Goal: Communication & Community: Answer question/provide support

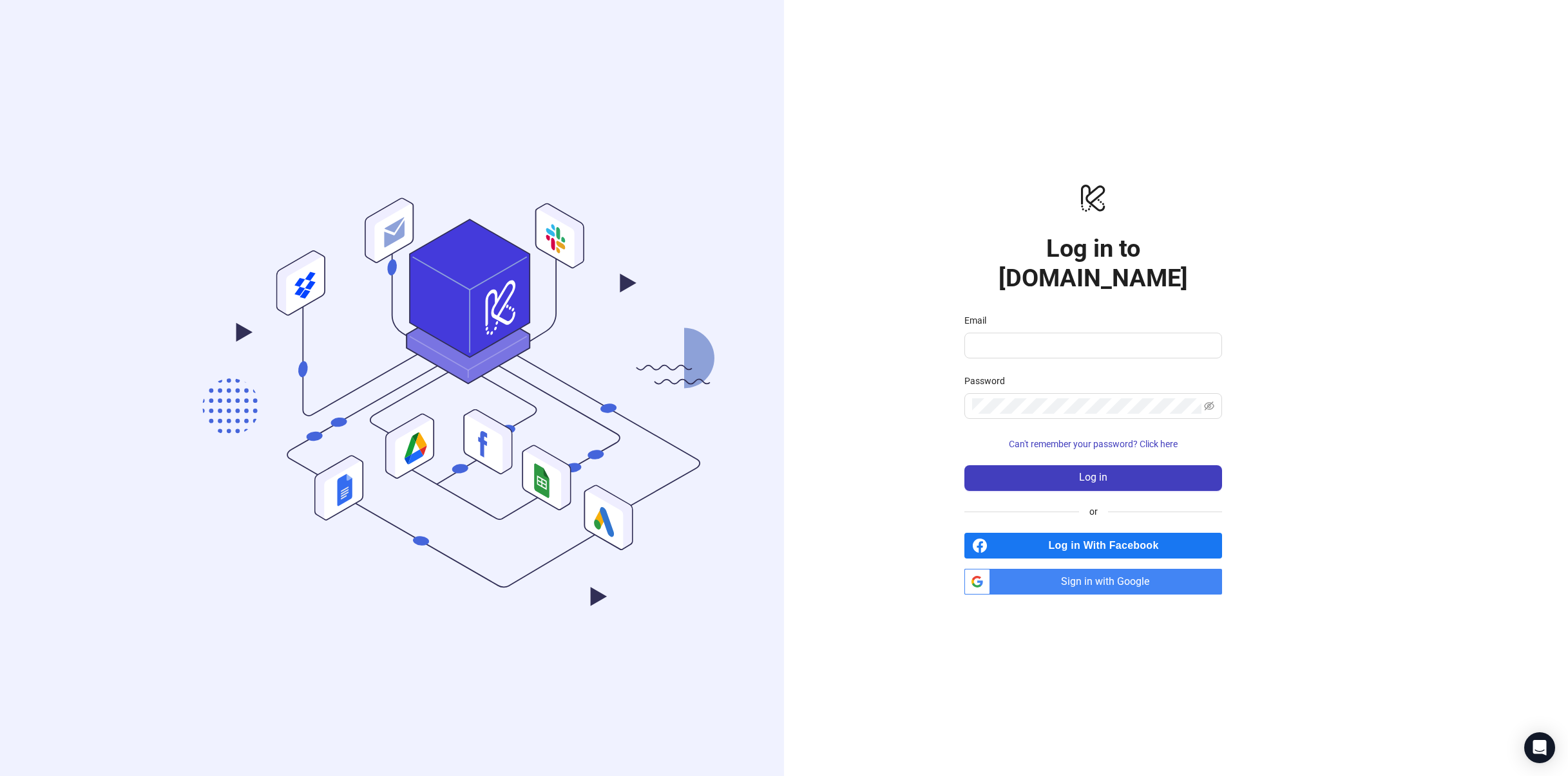
click at [1100, 569] on span "Sign in with Google" at bounding box center [1108, 582] width 227 height 26
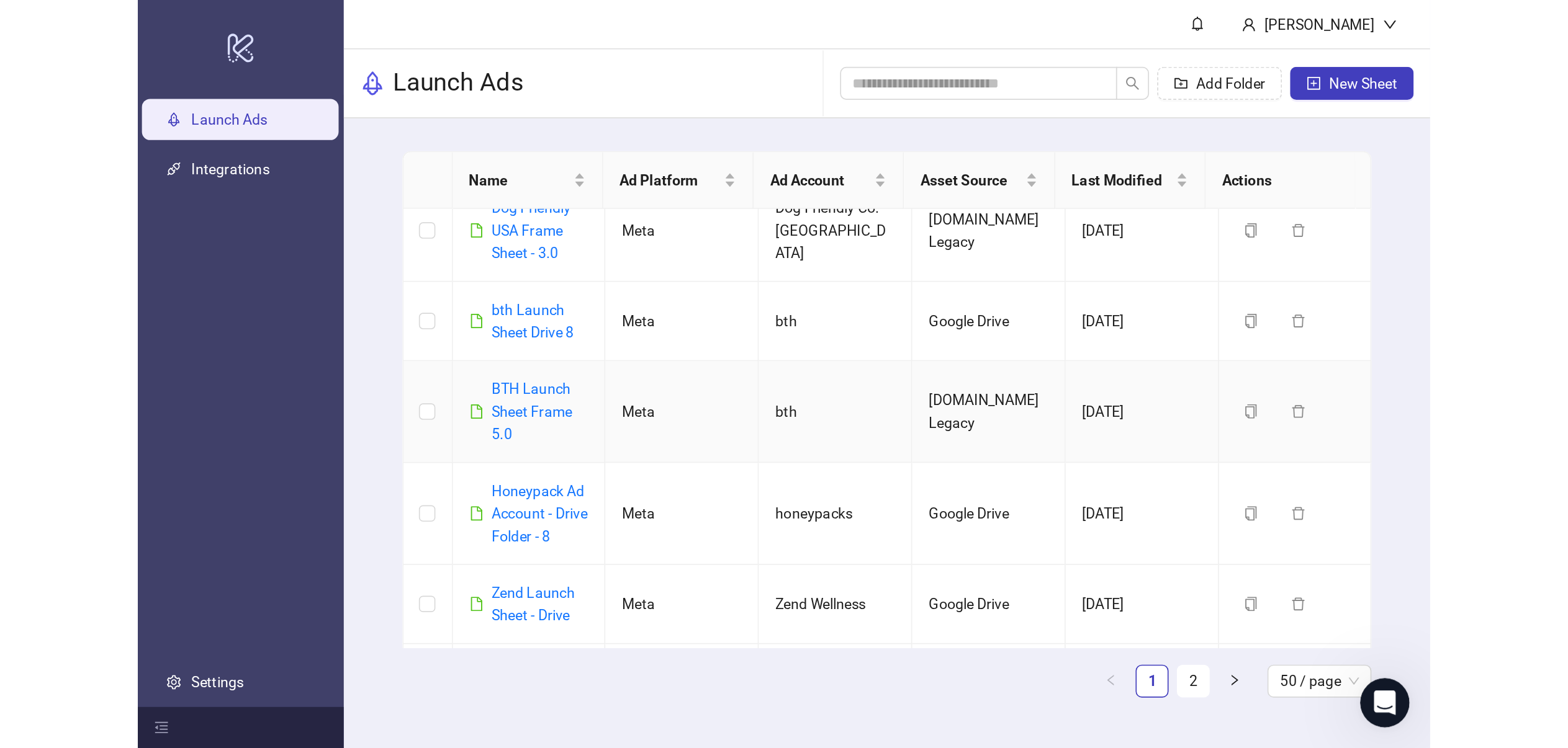
scroll to position [146, 0]
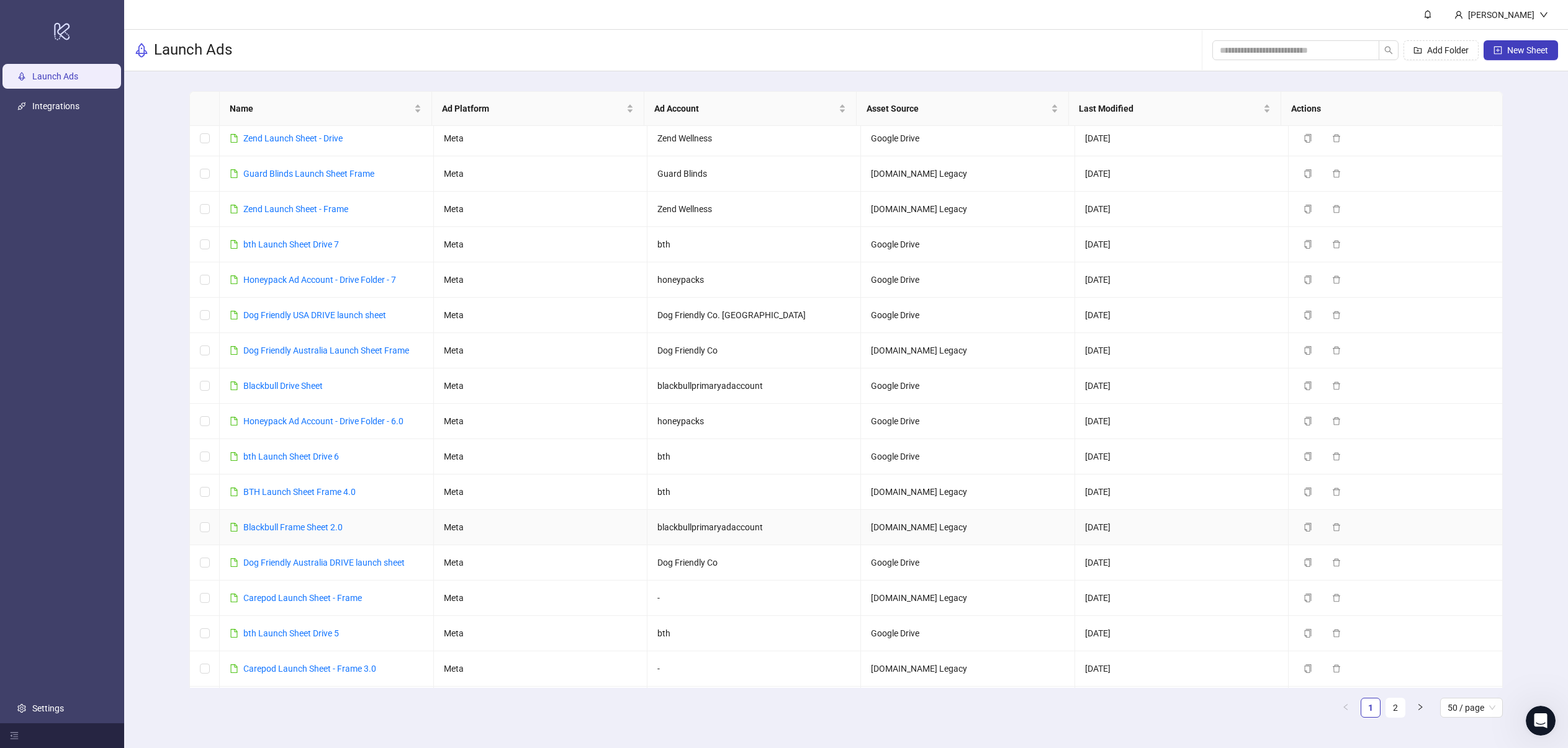
drag, startPoint x: 296, startPoint y: 528, endPoint x: 305, endPoint y: 536, distance: 12.0
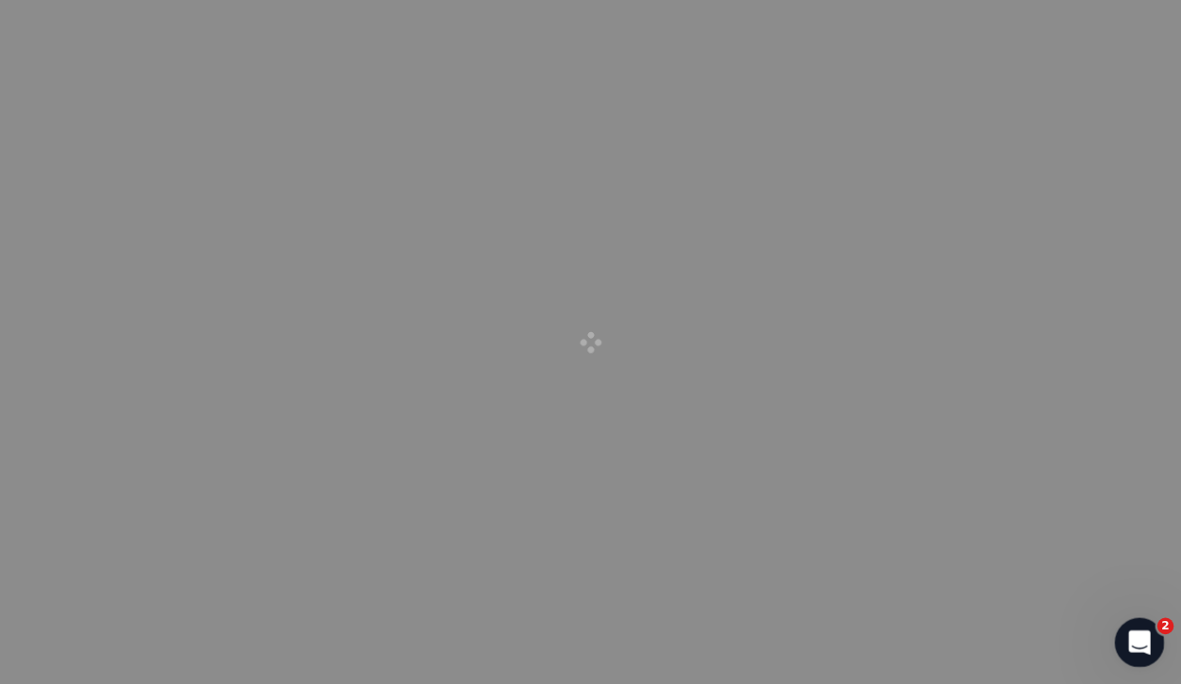
click at [1123, 617] on div "Open Intercom Messenger" at bounding box center [1136, 640] width 62 height 62
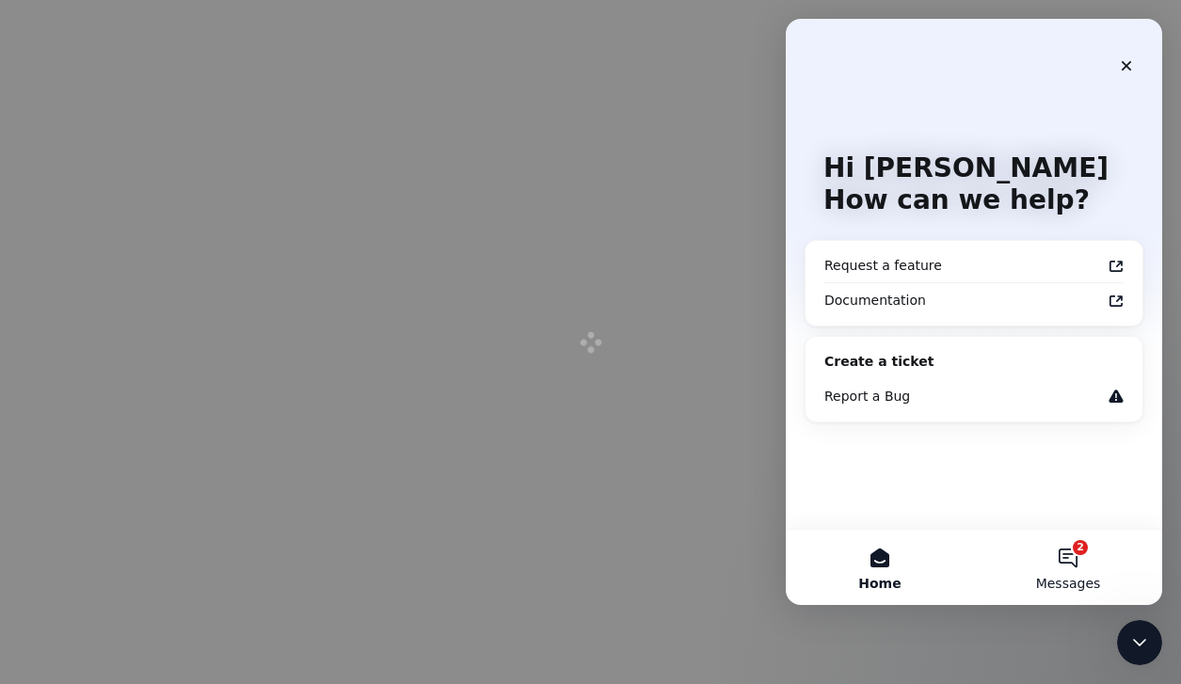
click at [1062, 557] on button "2 Messages" at bounding box center [1068, 567] width 188 height 75
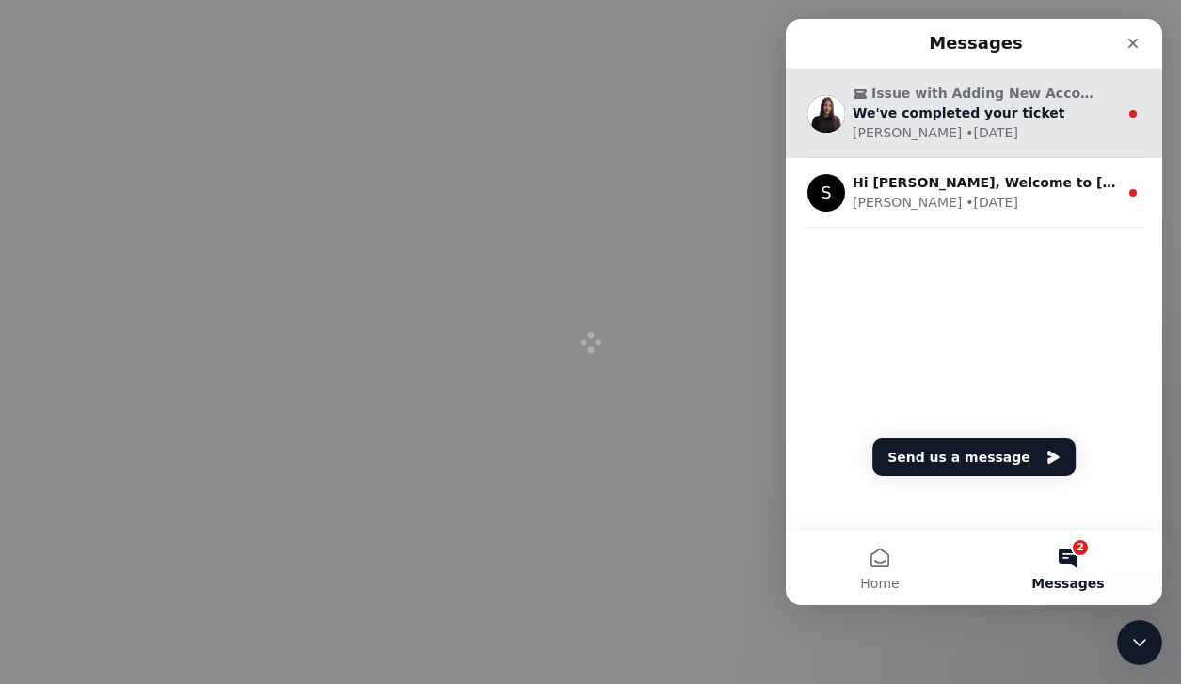
click at [997, 133] on div "Laura • 1w ago" at bounding box center [984, 133] width 265 height 20
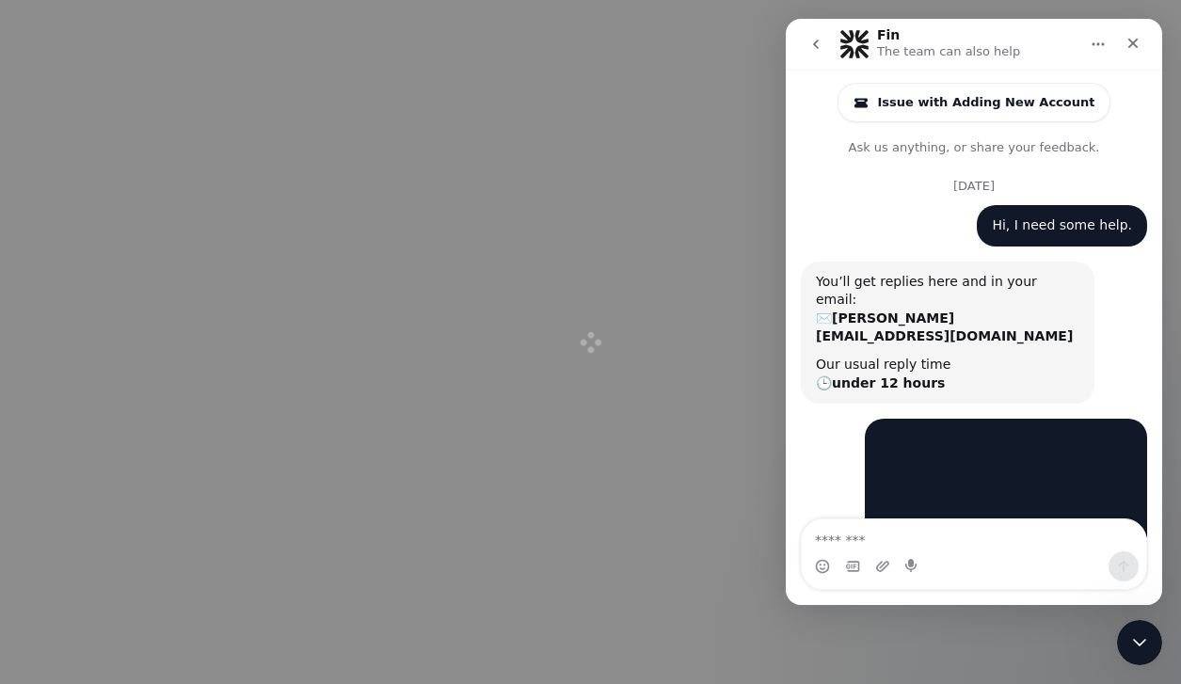
click at [695, 130] on div at bounding box center [590, 342] width 1181 height 684
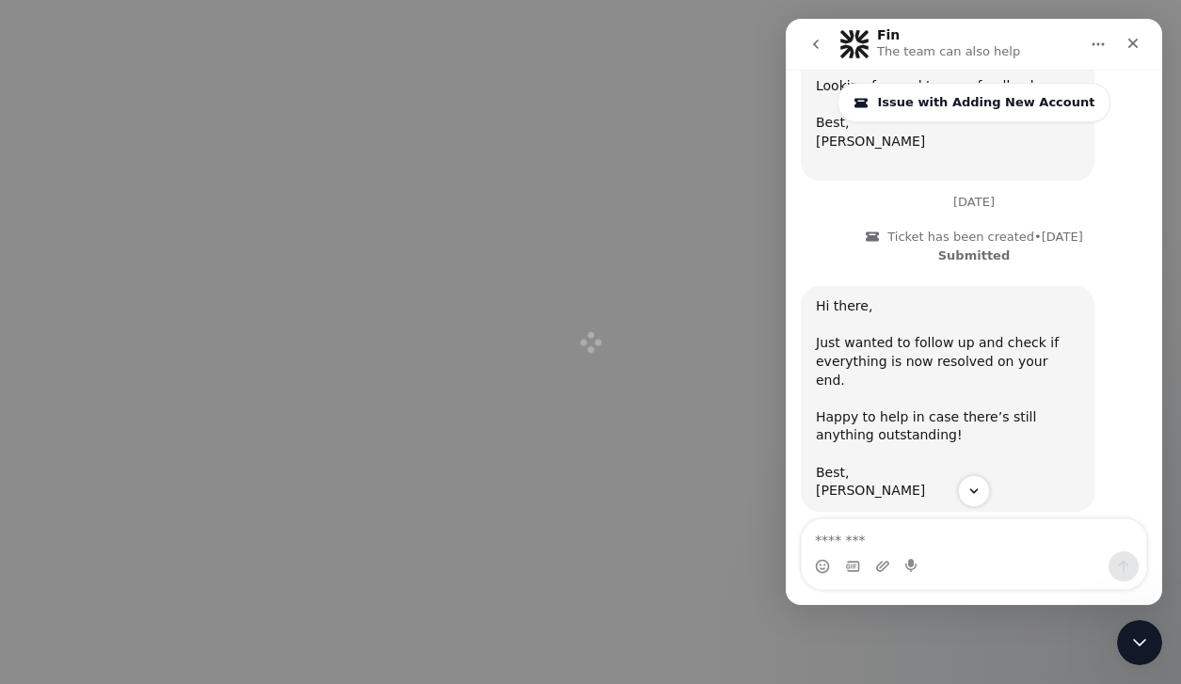
scroll to position [1127, 0]
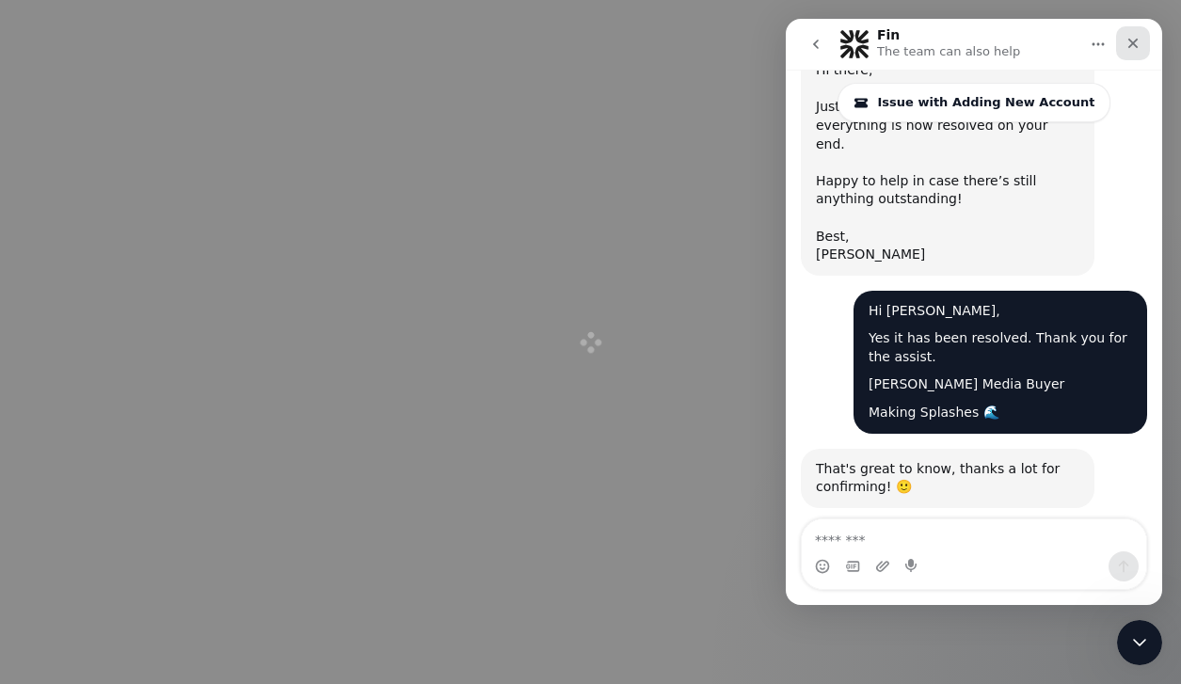
click at [1133, 43] on icon "Close" at bounding box center [1133, 44] width 10 height 10
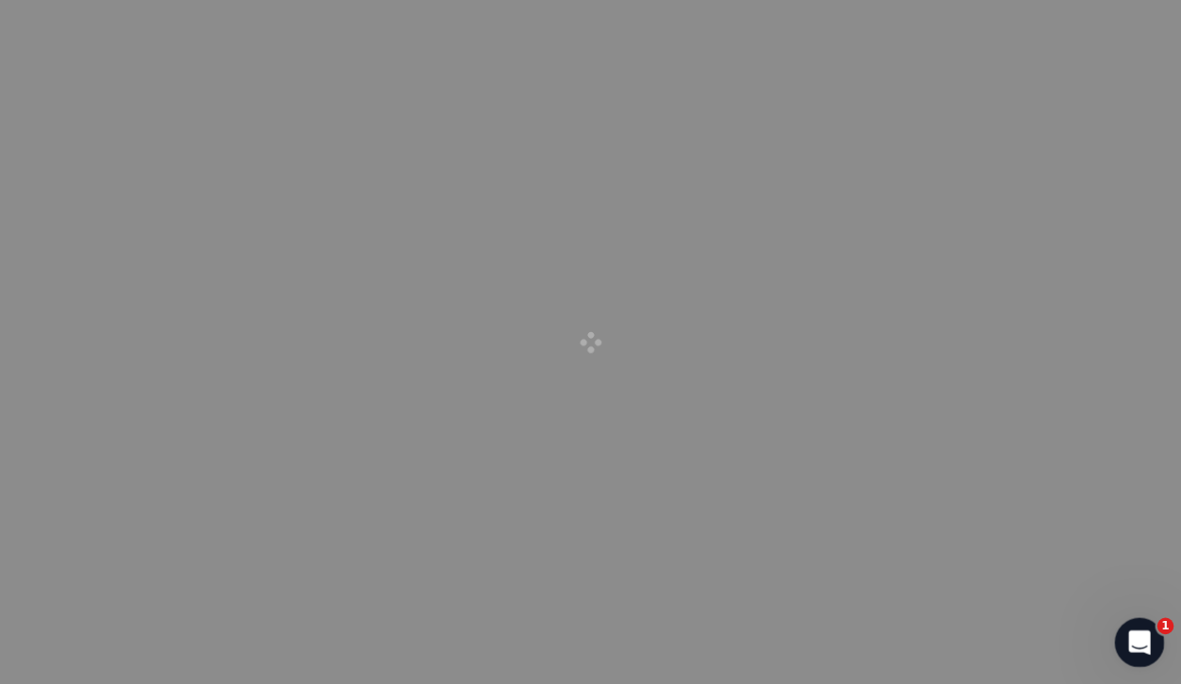
click at [1136, 637] on icon "Open Intercom Messenger" at bounding box center [1136, 640] width 31 height 31
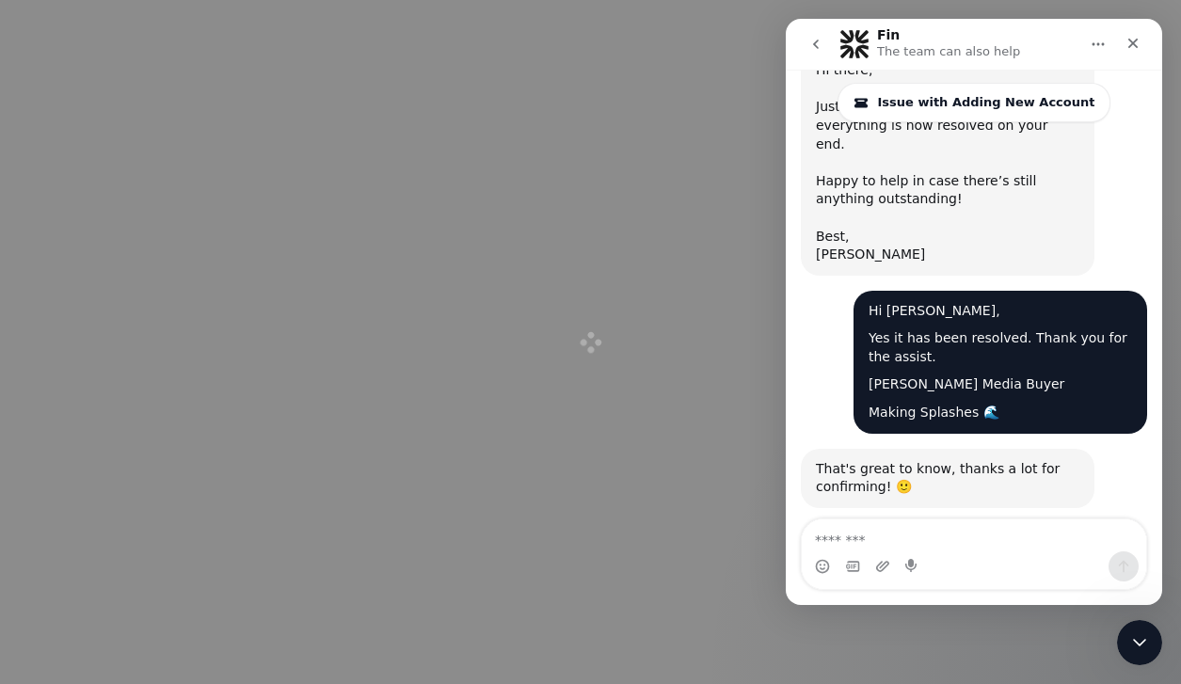
click at [809, 53] on button "go back" at bounding box center [816, 44] width 36 height 36
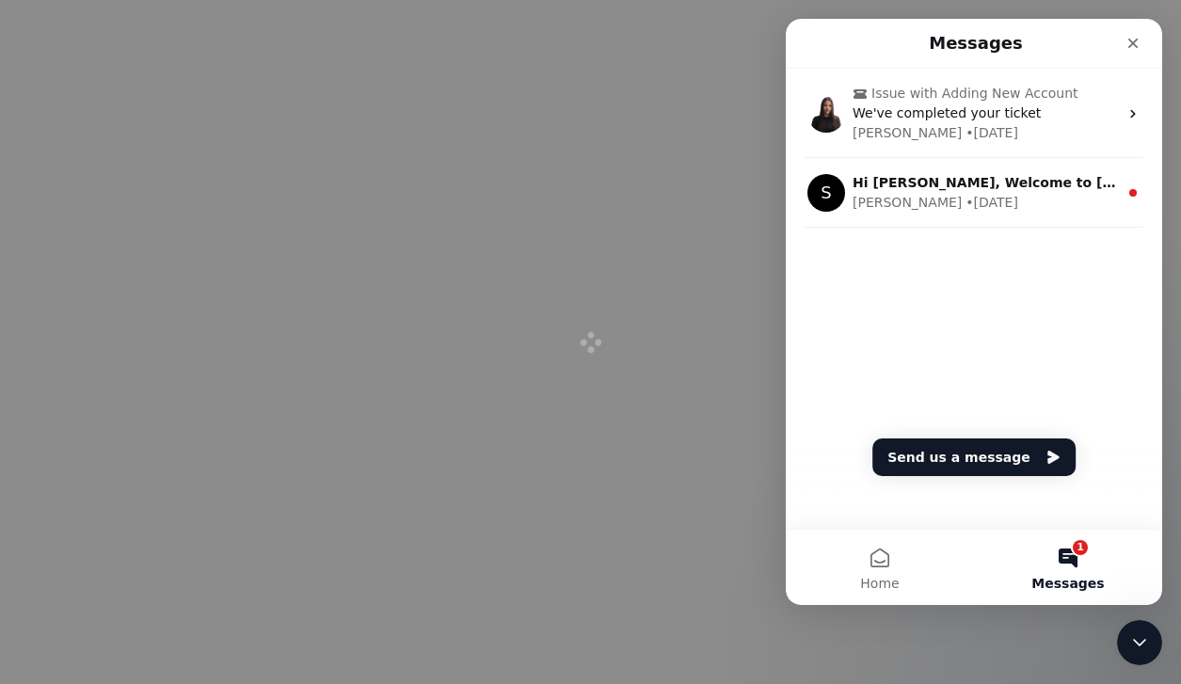
scroll to position [0, 0]
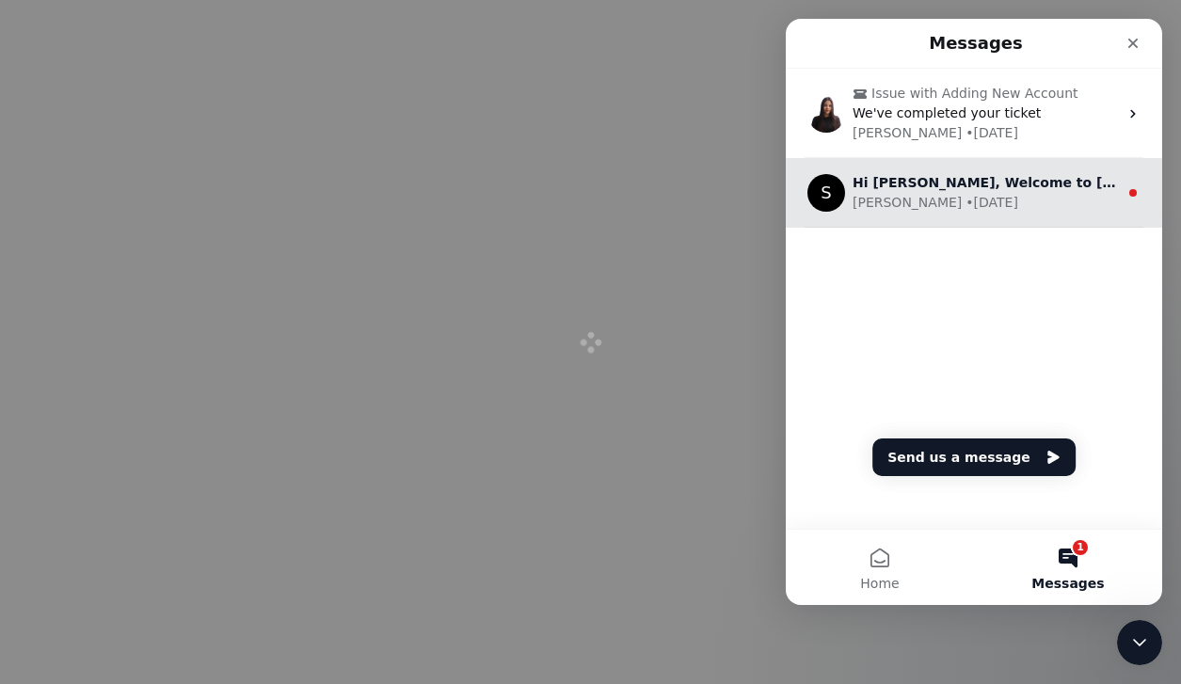
click at [961, 201] on div "Simon • 11w ago" at bounding box center [984, 203] width 265 height 20
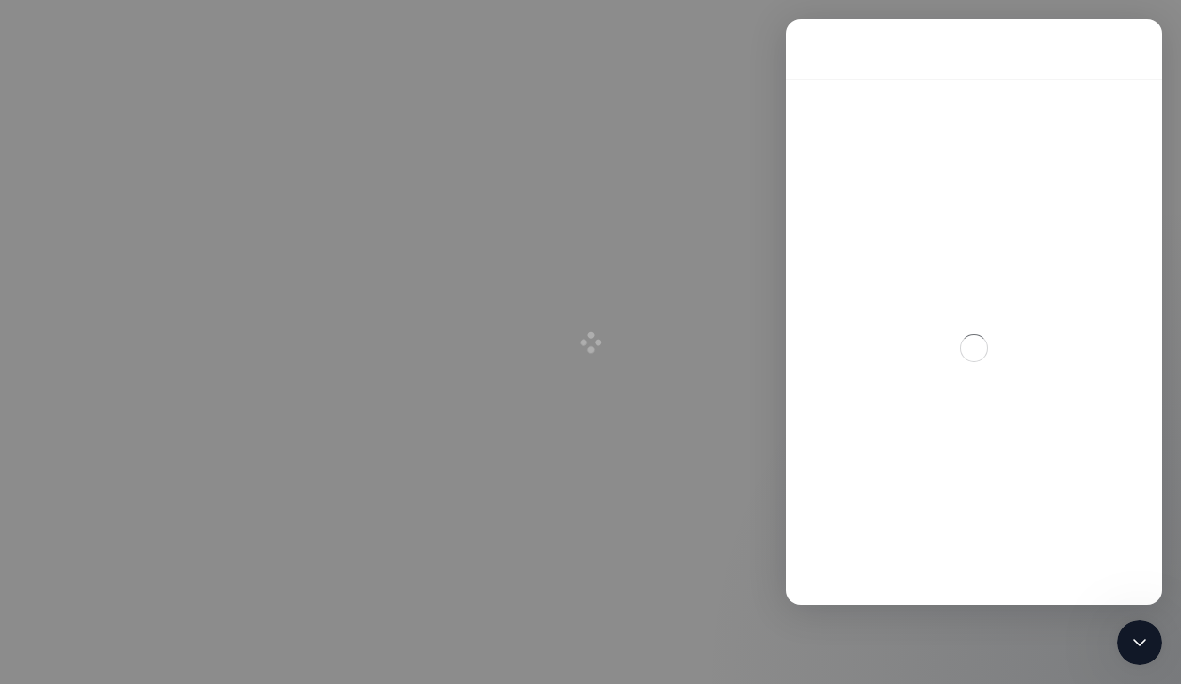
click at [732, 90] on div at bounding box center [590, 342] width 1181 height 684
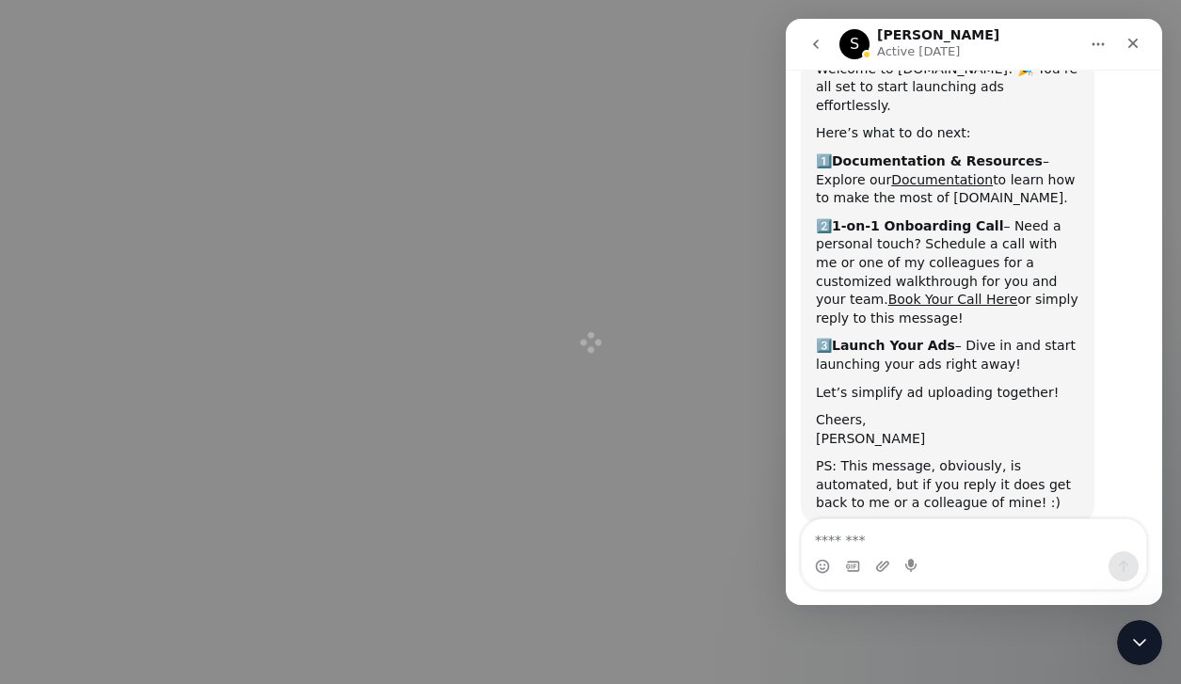
scroll to position [132, 0]
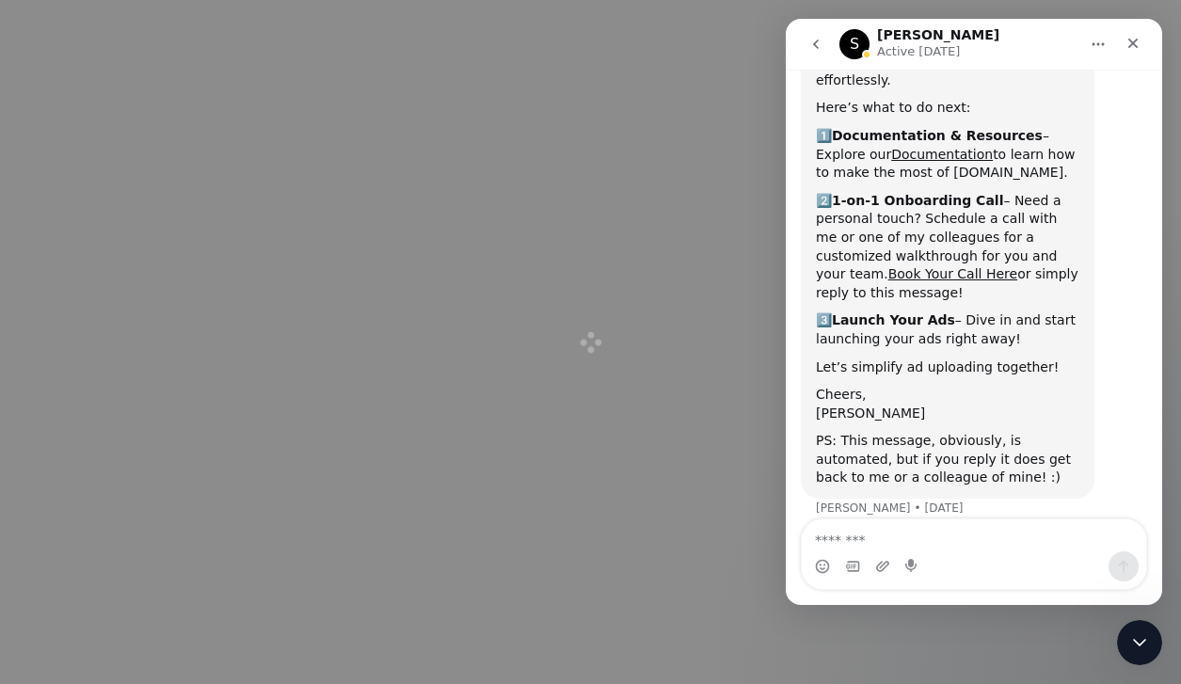
click at [716, 96] on div at bounding box center [590, 342] width 1181 height 684
click at [814, 47] on icon "go back" at bounding box center [815, 44] width 15 height 15
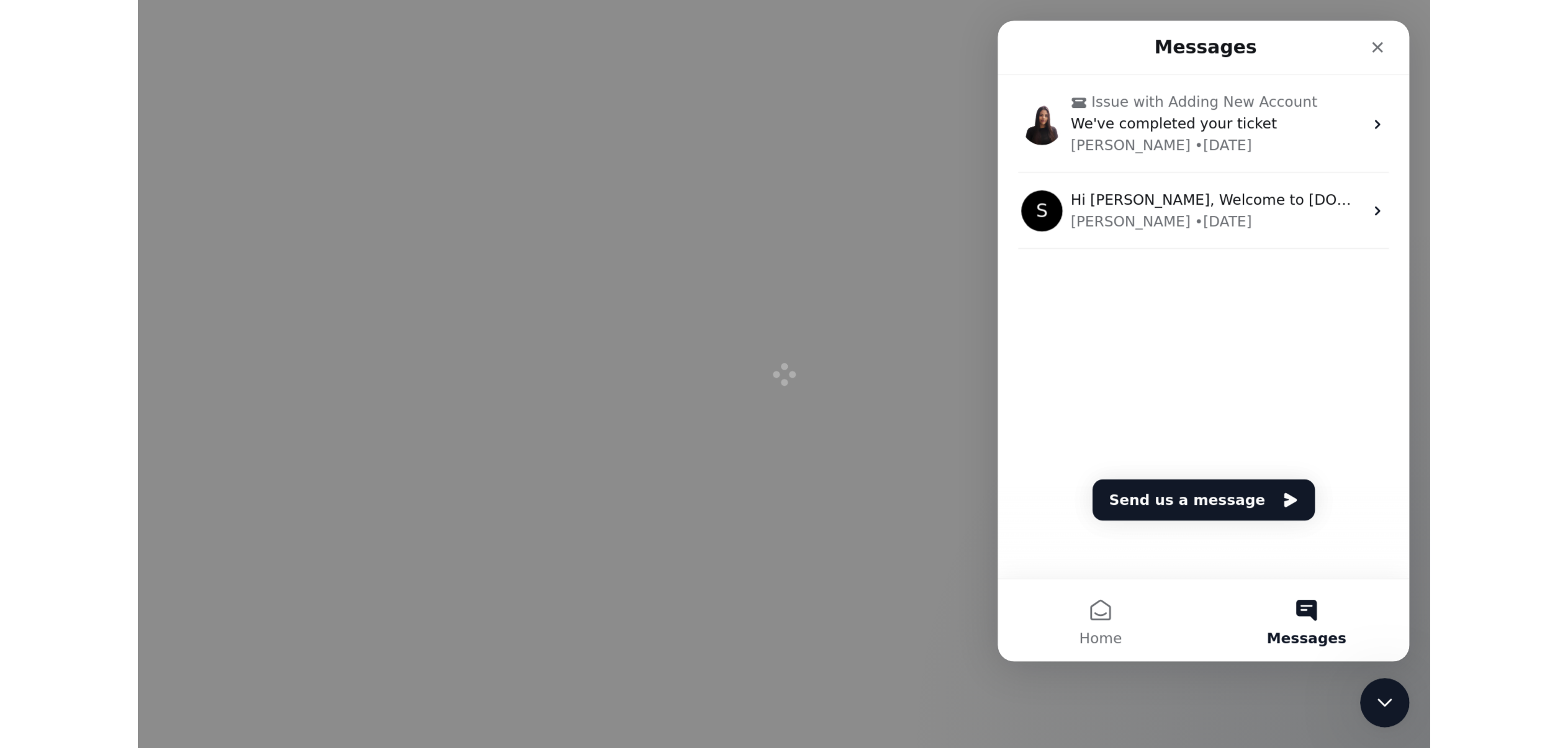
scroll to position [0, 0]
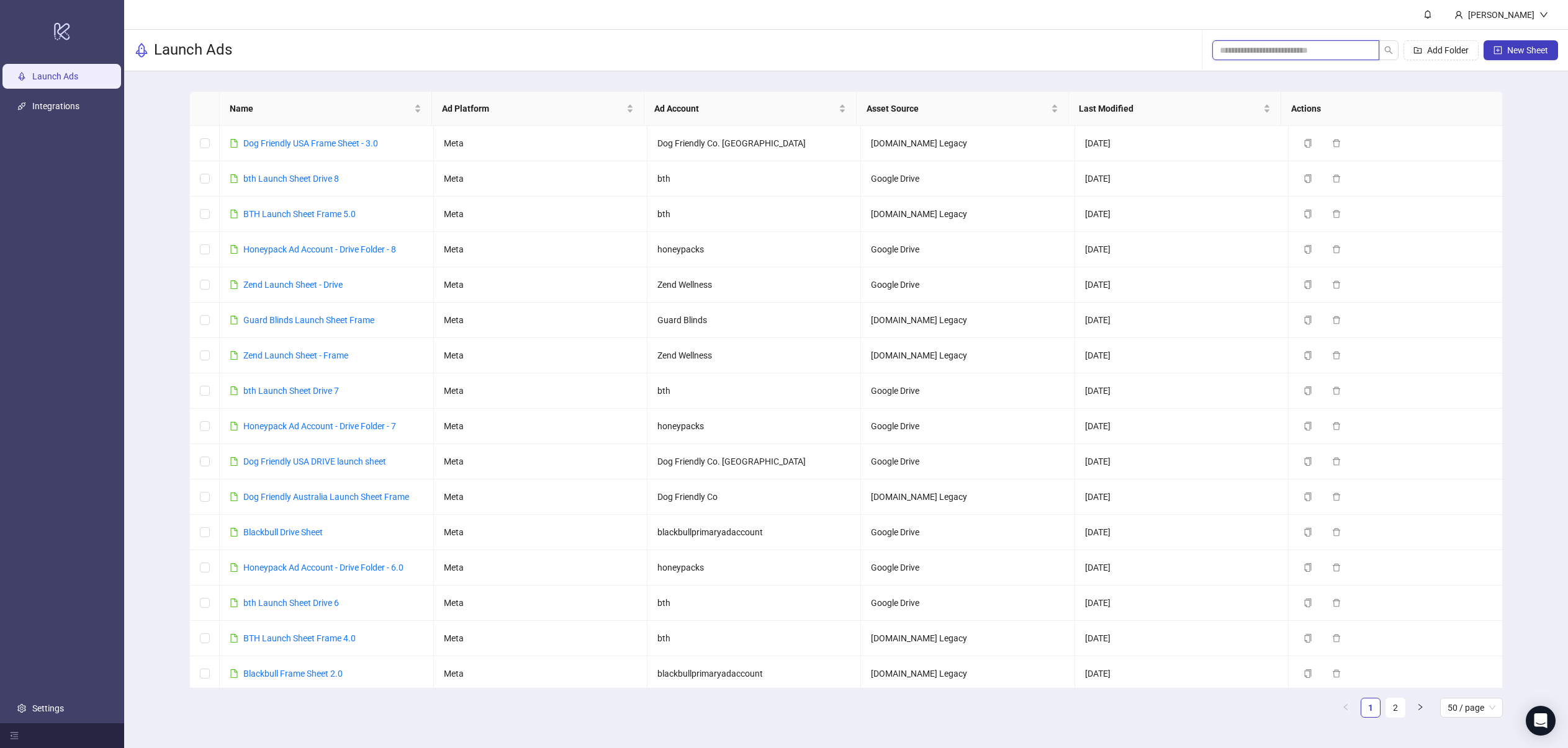
click at [1322, 47] on input "search" at bounding box center [1290, 50] width 142 height 14
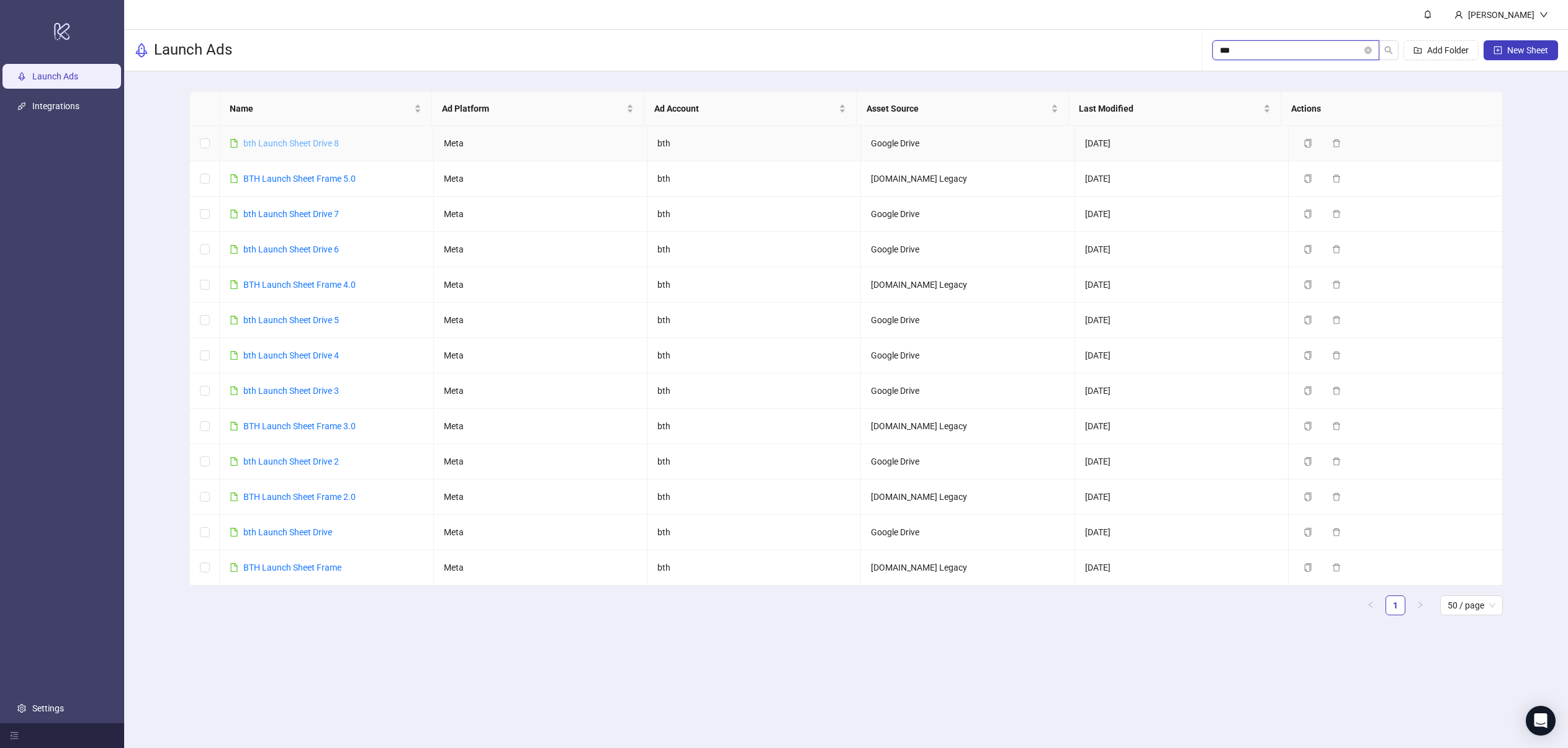
type input "***"
click at [1367, 53] on icon "close-circle" at bounding box center [1368, 50] width 7 height 7
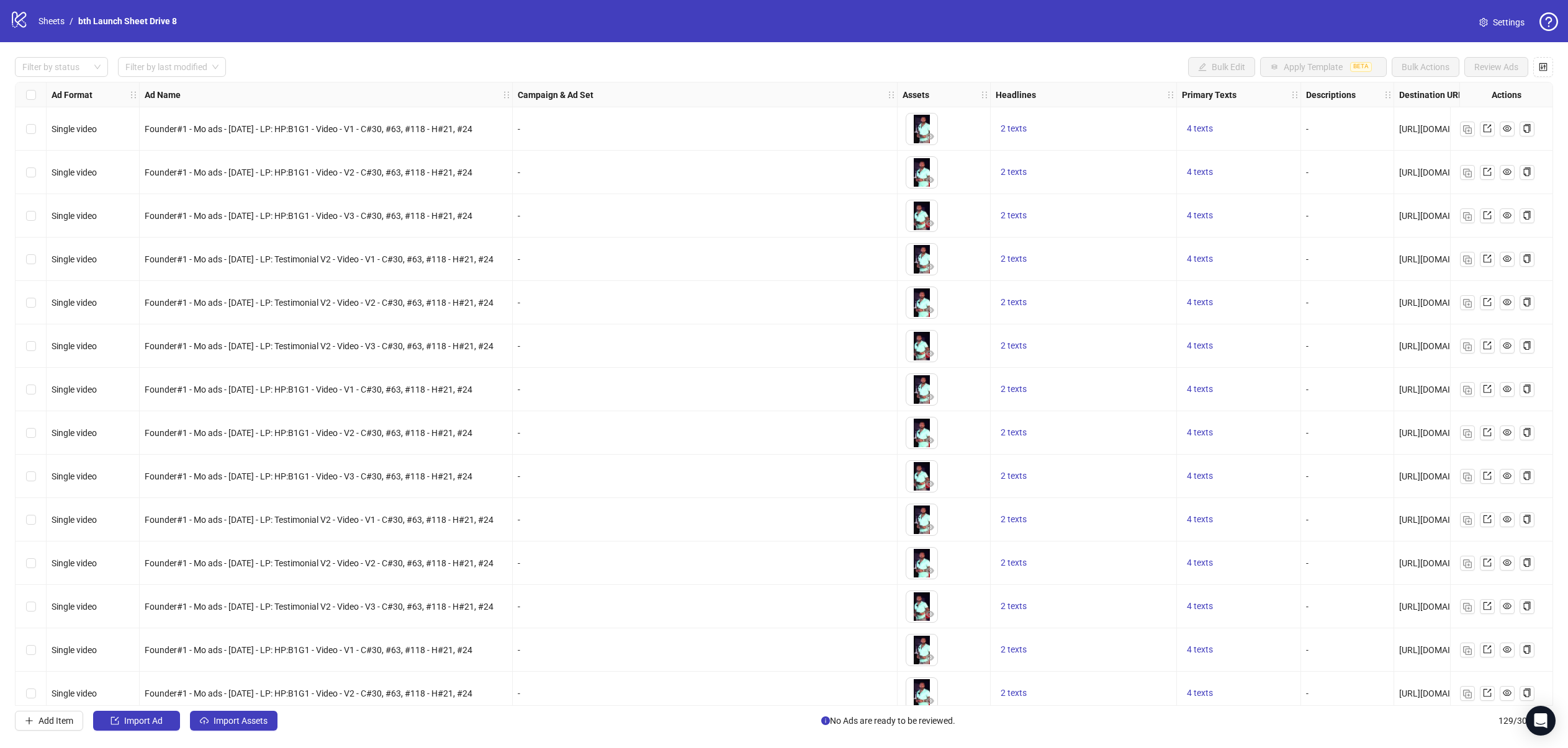
click at [296, 274] on div "Founder#1 - Mo ads - Aug 2025 - LP: Testimonial V2 - Video - V1 - C#30, #63, #1…" at bounding box center [326, 259] width 373 height 44
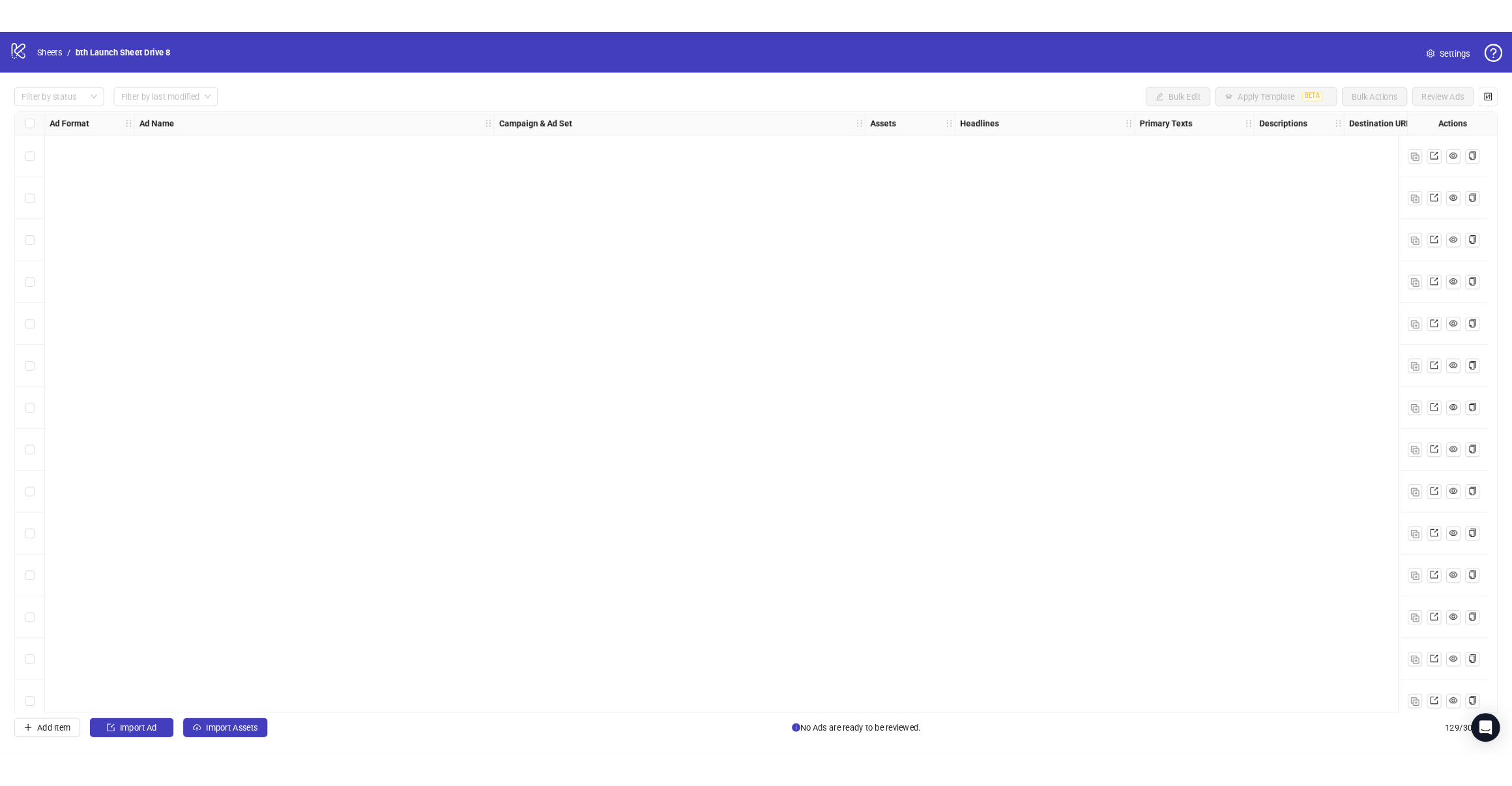
scroll to position [5264, 0]
